Goal: Information Seeking & Learning: Learn about a topic

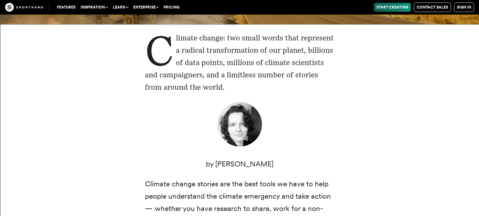
scroll to position [130, 0]
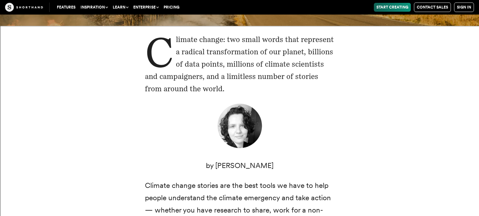
drag, startPoint x: 238, startPoint y: 84, endPoint x: 166, endPoint y: 35, distance: 87.3
click at [166, 35] on p "Climate change: two small words that represent a radical transformation of our …" at bounding box center [239, 64] width 189 height 62
click at [92, 62] on div "Climate change: two small words that represent a radical transformation of our …" at bounding box center [239, 213] width 429 height 374
drag, startPoint x: 231, startPoint y: 92, endPoint x: 146, endPoint y: 21, distance: 111.5
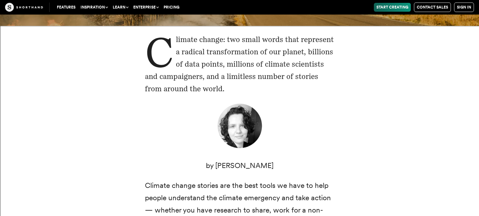
click at [134, 38] on div "Climate change: two small words that represent a radical transformation of our …" at bounding box center [239, 212] width 215 height 358
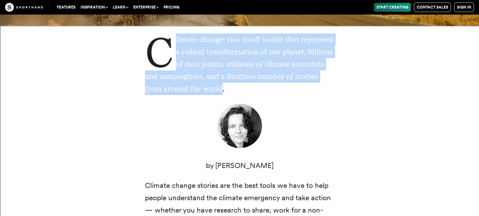
drag, startPoint x: 142, startPoint y: 32, endPoint x: 222, endPoint y: 94, distance: 101.4
click at [222, 94] on div "Climate change: two small words that represent a radical transformation of our …" at bounding box center [239, 213] width 215 height 374
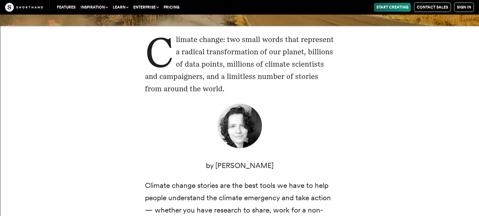
click at [223, 91] on p "Climate change: two small words that represent a radical transformation of our …" at bounding box center [239, 64] width 189 height 62
drag, startPoint x: 223, startPoint y: 91, endPoint x: 164, endPoint y: 42, distance: 76.9
click at [164, 42] on p "Climate change: two small words that represent a radical transformation of our …" at bounding box center [239, 64] width 189 height 62
click at [245, 90] on p "Climate change: two small words that represent a radical transformation of our …" at bounding box center [239, 64] width 189 height 62
drag, startPoint x: 245, startPoint y: 90, endPoint x: 118, endPoint y: 35, distance: 137.9
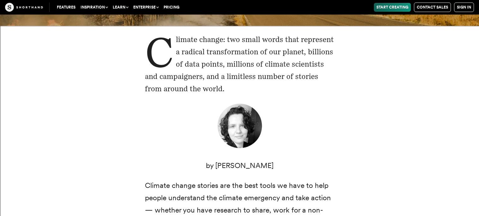
click at [118, 35] on div "Climate change: two small words that represent a radical transformation of our …" at bounding box center [239, 213] width 429 height 374
click at [223, 92] on p "Climate change: two small words that represent a radical transformation of our …" at bounding box center [239, 64] width 189 height 62
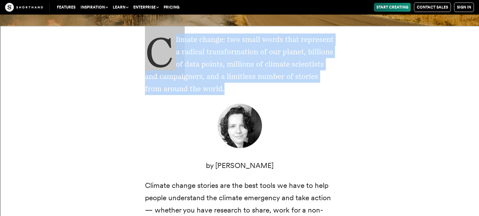
drag, startPoint x: 223, startPoint y: 92, endPoint x: 154, endPoint y: 45, distance: 83.6
click at [154, 45] on p "Climate change: two small words that represent a radical transformation of our …" at bounding box center [239, 64] width 189 height 62
click at [135, 63] on div "Climate change: two small words that represent a radical transformation of our …" at bounding box center [239, 212] width 215 height 358
